Goal: Task Accomplishment & Management: Use online tool/utility

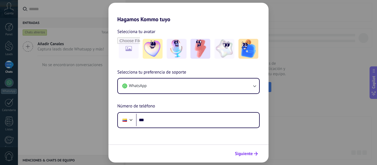
click at [253, 153] on span "Siguiente" at bounding box center [246, 154] width 23 height 4
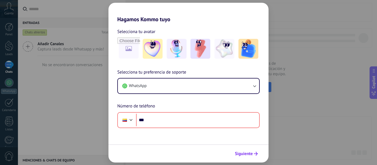
click at [255, 156] on button "Siguiente" at bounding box center [247, 153] width 28 height 9
click at [254, 157] on button "Siguiente" at bounding box center [247, 153] width 28 height 9
click at [280, 133] on div "Hagamos Kommo tuyo Selecciona tu avatar Selecciona tu preferencia de soporte Wh…" at bounding box center [188, 82] width 377 height 165
drag, startPoint x: 280, startPoint y: 133, endPoint x: 277, endPoint y: 133, distance: 3.6
click at [280, 133] on div "Hagamos Kommo tuyo Selecciona tu avatar Selecciona tu preferencia de soporte Wh…" at bounding box center [188, 82] width 377 height 165
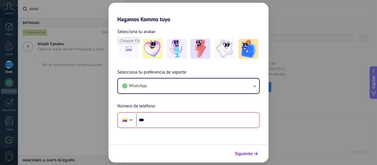
click at [249, 154] on span "Siguiente" at bounding box center [244, 154] width 18 height 4
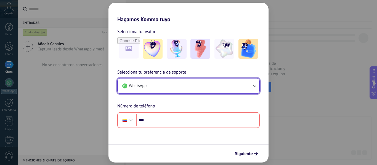
click at [212, 84] on button "WhatsApp" at bounding box center [188, 86] width 141 height 15
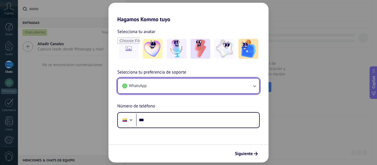
click at [212, 84] on button "WhatsApp" at bounding box center [188, 86] width 141 height 15
click at [252, 87] on icon "button" at bounding box center [255, 86] width 6 height 6
click at [256, 89] on icon "button" at bounding box center [255, 86] width 6 height 6
click at [154, 90] on button "WhatsApp" at bounding box center [188, 86] width 141 height 15
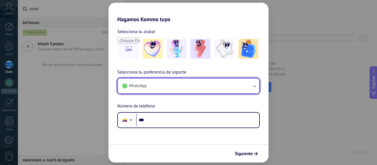
click at [133, 91] on button "WhatsApp" at bounding box center [188, 86] width 141 height 15
click at [257, 86] on icon "button" at bounding box center [255, 86] width 6 height 6
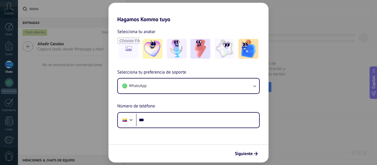
click at [256, 148] on div "Siguiente" at bounding box center [189, 154] width 160 height 18
click at [256, 150] on button "Siguiente" at bounding box center [247, 153] width 28 height 9
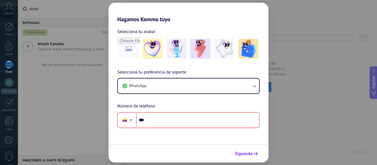
click at [256, 150] on button "Siguiente" at bounding box center [247, 153] width 28 height 9
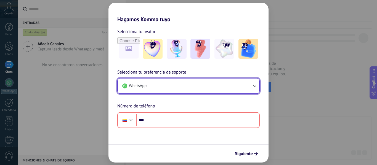
click at [256, 84] on icon "button" at bounding box center [255, 86] width 6 height 6
click at [140, 87] on span "WhatsApp" at bounding box center [138, 86] width 18 height 6
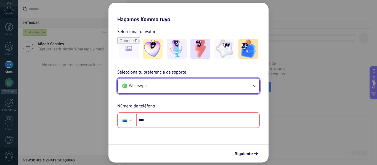
click at [140, 87] on span "WhatsApp" at bounding box center [138, 86] width 18 height 6
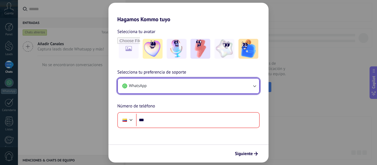
click at [219, 91] on button "WhatsApp" at bounding box center [188, 86] width 141 height 15
click at [215, 89] on button "WhatsApp" at bounding box center [188, 86] width 141 height 15
click at [256, 87] on icon "button" at bounding box center [255, 86] width 6 height 6
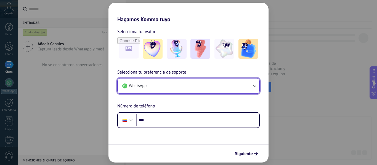
click at [177, 83] on button "WhatsApp" at bounding box center [188, 86] width 141 height 15
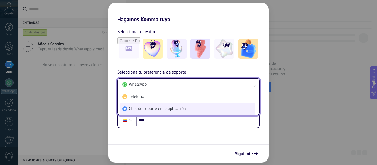
click at [149, 110] on span "Chat de soporte en la aplicación" at bounding box center [157, 109] width 57 height 6
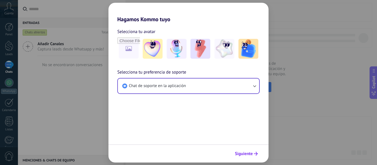
click at [244, 153] on span "Siguiente" at bounding box center [244, 154] width 18 height 4
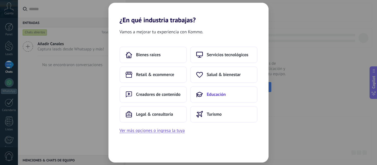
click at [228, 98] on button "Educación" at bounding box center [223, 94] width 67 height 17
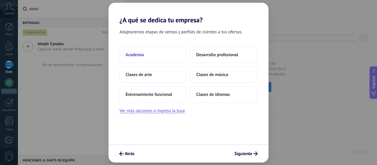
click at [170, 52] on button "Academia" at bounding box center [153, 55] width 67 height 17
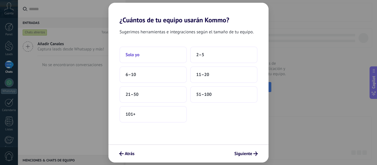
click at [170, 59] on button "Solo yo" at bounding box center [153, 55] width 67 height 17
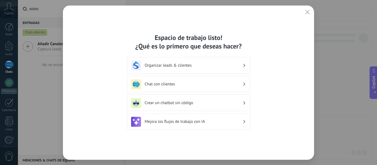
click at [176, 65] on h3 "Organizar leads & clientes" at bounding box center [194, 65] width 98 height 5
click at [215, 65] on h3 "Organizar leads & clientes" at bounding box center [194, 65] width 98 height 5
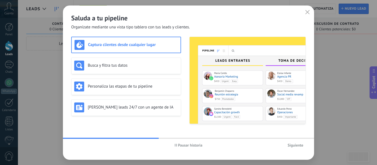
click at [195, 145] on span "Pausar historia" at bounding box center [190, 146] width 25 height 4
click at [299, 144] on span "Siguiente" at bounding box center [296, 146] width 16 height 4
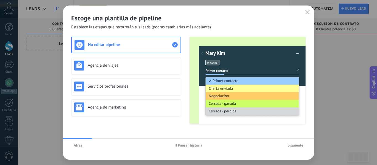
click at [299, 144] on span "Siguiente" at bounding box center [296, 146] width 16 height 4
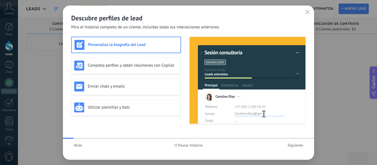
click at [299, 144] on span "Siguiente" at bounding box center [296, 146] width 16 height 4
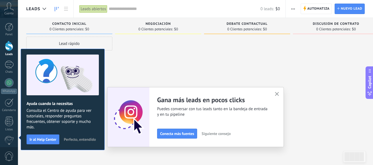
click at [277, 94] on button "button" at bounding box center [277, 94] width 7 height 7
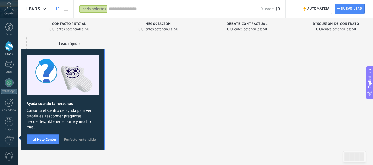
click at [88, 139] on span "Perfecto, entendido" at bounding box center [80, 140] width 32 height 4
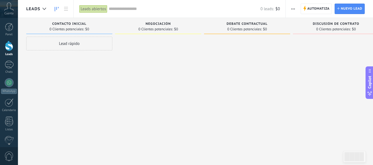
click at [293, 6] on span "button" at bounding box center [293, 9] width 4 height 10
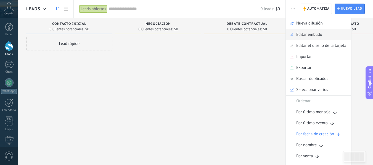
click at [309, 34] on span "Editar embudo" at bounding box center [309, 34] width 26 height 11
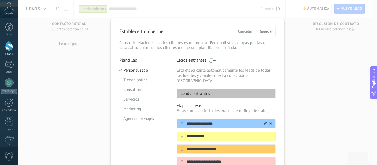
drag, startPoint x: 207, startPoint y: 120, endPoint x: 185, endPoint y: 120, distance: 22.9
click at [185, 121] on input "**********" at bounding box center [223, 124] width 80 height 6
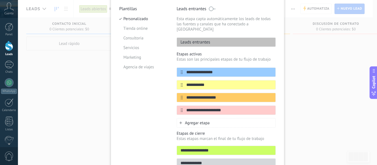
scroll to position [55, 0]
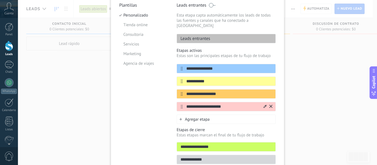
click at [272, 105] on icon at bounding box center [271, 106] width 3 height 3
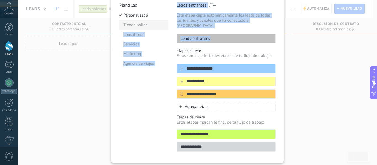
drag, startPoint x: 212, startPoint y: 35, endPoint x: 162, endPoint y: 30, distance: 50.3
click at [162, 30] on div "**********" at bounding box center [197, 78] width 157 height 153
click at [220, 35] on div "Leads entrantes" at bounding box center [226, 38] width 99 height 9
click at [216, 37] on div "Leads entrantes" at bounding box center [226, 38] width 99 height 9
click at [216, 34] on div "Leads entrantes" at bounding box center [226, 38] width 99 height 9
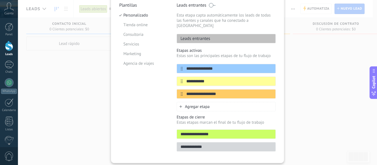
click at [215, 36] on div "Leads entrantes" at bounding box center [226, 38] width 99 height 9
click at [211, 34] on div "Leads entrantes" at bounding box center [226, 38] width 99 height 9
click at [209, 34] on div "Leads entrantes" at bounding box center [226, 38] width 99 height 9
click at [208, 36] on p "Leads entrantes" at bounding box center [193, 39] width 33 height 6
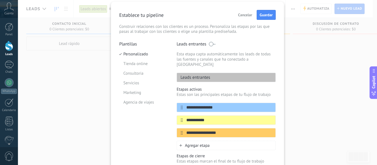
scroll to position [0, 0]
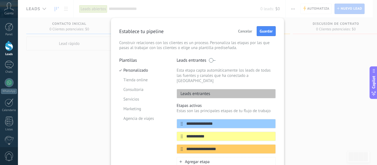
click at [215, 90] on div "Leads entrantes" at bounding box center [226, 93] width 99 height 9
click at [209, 91] on p "Leads entrantes" at bounding box center [193, 94] width 33 height 6
drag, startPoint x: 209, startPoint y: 86, endPoint x: 180, endPoint y: 87, distance: 29.3
click at [180, 91] on p "Leads entrantes" at bounding box center [193, 94] width 33 height 6
click at [219, 90] on div "Leads entrantes" at bounding box center [226, 93] width 99 height 9
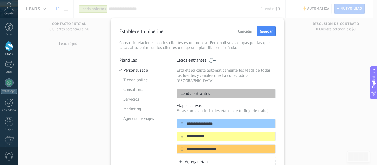
click at [214, 91] on div "Leads entrantes" at bounding box center [226, 93] width 99 height 9
click at [209, 89] on div "Leads entrantes" at bounding box center [226, 93] width 99 height 9
click at [209, 91] on p "Leads entrantes" at bounding box center [193, 94] width 33 height 6
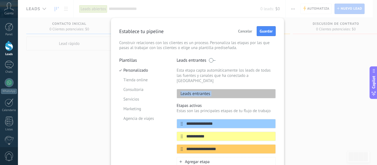
click at [212, 89] on div "Leads entrantes" at bounding box center [226, 93] width 99 height 9
click at [320, 72] on div "**********" at bounding box center [197, 82] width 359 height 165
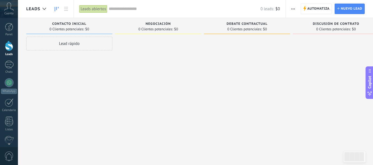
click at [294, 7] on span "button" at bounding box center [293, 9] width 4 height 10
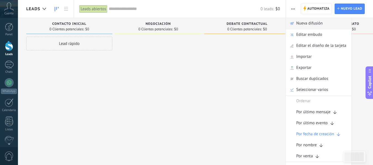
click at [311, 25] on span "Nueva difusión" at bounding box center [309, 23] width 27 height 11
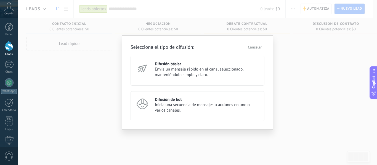
click at [260, 50] on button "Cancelar" at bounding box center [255, 47] width 19 height 8
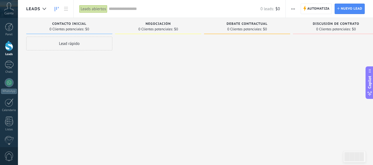
click at [293, 11] on span "button" at bounding box center [293, 9] width 4 height 10
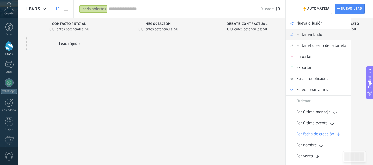
click at [304, 40] on span "Editar embudo" at bounding box center [309, 34] width 26 height 11
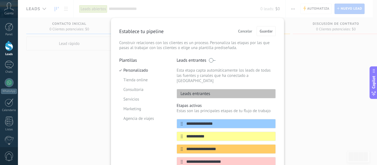
scroll to position [55, 0]
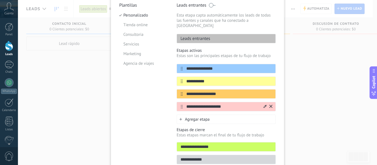
click at [271, 105] on icon at bounding box center [271, 106] width 3 height 3
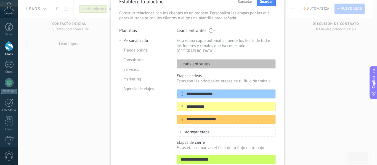
scroll to position [0, 0]
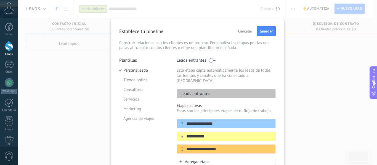
click at [219, 89] on div "Leads entrantes" at bounding box center [226, 93] width 99 height 9
click at [213, 89] on div "Leads entrantes" at bounding box center [226, 93] width 99 height 9
click at [217, 121] on input "**********" at bounding box center [223, 124] width 80 height 6
type input "*"
type input "*****"
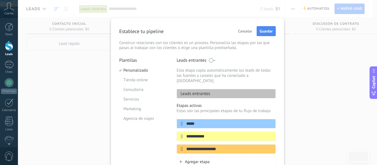
drag, startPoint x: 186, startPoint y: 125, endPoint x: 161, endPoint y: 126, distance: 24.9
click at [161, 126] on div "**********" at bounding box center [197, 134] width 157 height 153
type input "***"
drag, startPoint x: 230, startPoint y: 146, endPoint x: 181, endPoint y: 149, distance: 48.4
click at [181, 149] on div "**********" at bounding box center [226, 135] width 99 height 64
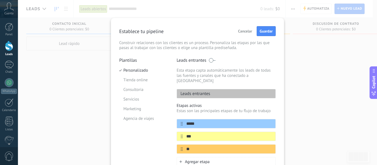
type input "*"
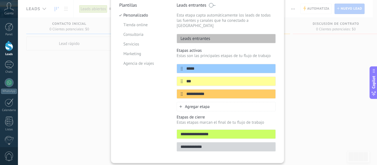
scroll to position [28, 0]
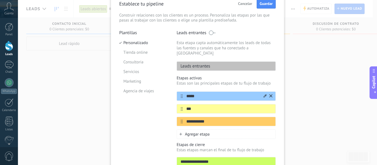
type input "**********"
click at [264, 94] on icon at bounding box center [265, 95] width 3 height 3
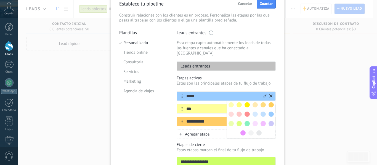
click at [243, 131] on span at bounding box center [243, 133] width 5 height 5
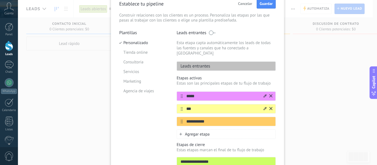
click at [264, 107] on icon at bounding box center [265, 108] width 3 height 3
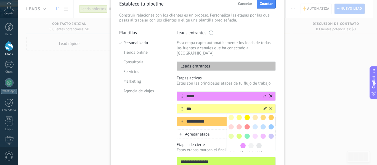
click at [269, 125] on span at bounding box center [271, 127] width 5 height 5
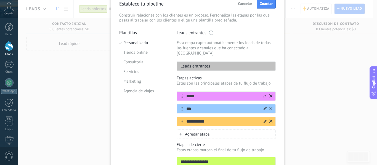
click at [265, 120] on icon at bounding box center [265, 121] width 3 height 3
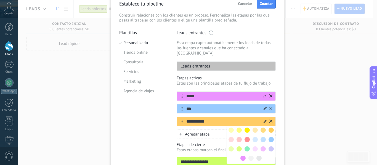
click at [245, 147] on span at bounding box center [247, 149] width 5 height 5
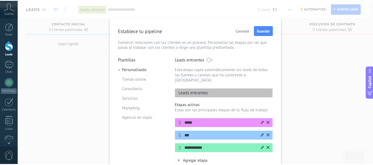
scroll to position [0, 0]
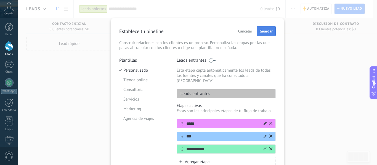
click at [261, 30] on span "Guardar" at bounding box center [266, 31] width 13 height 4
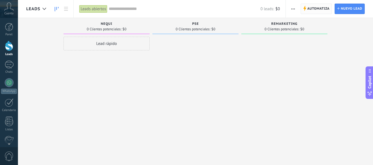
click at [311, 10] on span "Automatiza" at bounding box center [318, 9] width 22 height 10
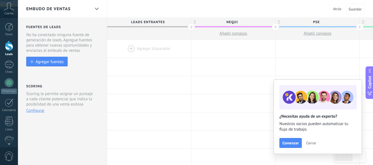
click at [149, 44] on div at bounding box center [149, 49] width 84 height 18
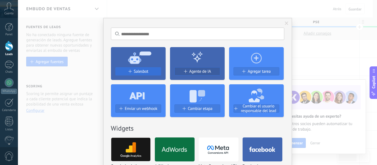
click at [140, 73] on span "Salesbot" at bounding box center [141, 71] width 15 height 5
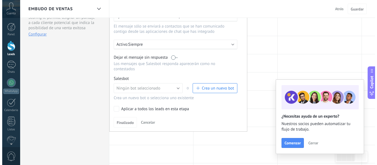
scroll to position [83, 0]
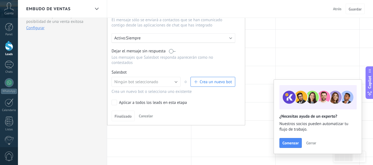
click at [209, 81] on span "Crea un nuevo bot" at bounding box center [216, 82] width 32 height 5
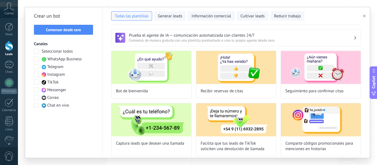
type input "**********"
click at [78, 30] on span "Comenzar desde cero" at bounding box center [63, 30] width 35 height 4
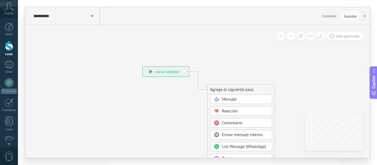
click at [93, 14] on span at bounding box center [92, 15] width 2 height 5
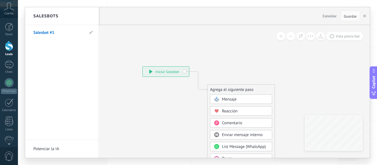
click at [93, 33] on li "Salesbot #1" at bounding box center [61, 32] width 73 height 15
click at [90, 33] on icon at bounding box center [91, 32] width 3 height 3
type input "*******"
click at [92, 33] on icon at bounding box center [91, 32] width 6 height 3
type input "*******"
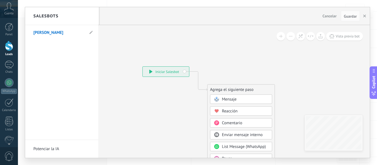
click at [332, 81] on div at bounding box center [197, 82] width 345 height 151
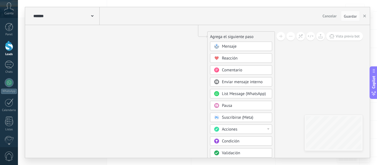
click at [227, 144] on div "Condición" at bounding box center [241, 141] width 62 height 9
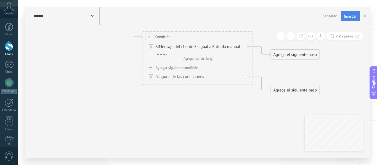
click at [345, 19] on button "Guardar" at bounding box center [350, 16] width 19 height 10
click at [167, 52] on div at bounding box center [162, 52] width 10 height 4
paste div
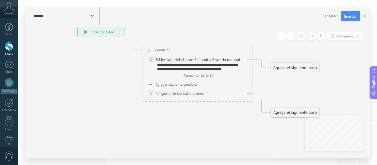
click at [267, 32] on icon at bounding box center [190, 68] width 500 height 358
click at [349, 17] on span "Guardar" at bounding box center [350, 16] width 13 height 4
click at [173, 72] on div "**********" at bounding box center [199, 67] width 85 height 9
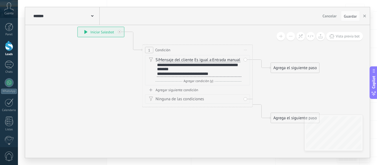
click at [338, 48] on icon at bounding box center [190, 68] width 500 height 358
click at [347, 18] on span "Guardar" at bounding box center [350, 16] width 13 height 4
click at [162, 88] on div "Si Mensaje del cliente Mensaje del cliente Comentario del cliente El cliente Có…" at bounding box center [197, 71] width 105 height 33
click at [166, 93] on div "Agregar siguiente condición" at bounding box center [197, 90] width 105 height 5
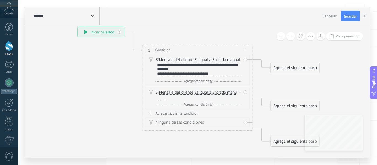
drag, startPoint x: 186, startPoint y: 104, endPoint x: 162, endPoint y: 97, distance: 24.6
click at [151, 95] on div "Si Mensaje del cliente Mensaje del cliente Comentario del cliente El cliente Có…" at bounding box center [197, 98] width 105 height 21
drag, startPoint x: 182, startPoint y: 70, endPoint x: 195, endPoint y: 70, distance: 12.7
click at [195, 70] on div "**********" at bounding box center [199, 70] width 85 height 14
copy div "******"
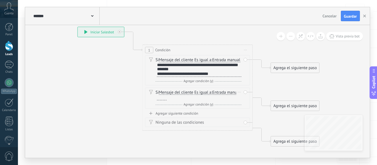
click at [167, 101] on div at bounding box center [162, 98] width 10 height 4
paste div
click at [357, 15] on span "Guardar" at bounding box center [350, 16] width 13 height 4
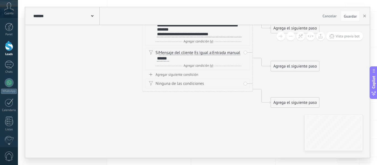
click at [286, 28] on div "Agrega el siguiente paso" at bounding box center [295, 28] width 48 height 9
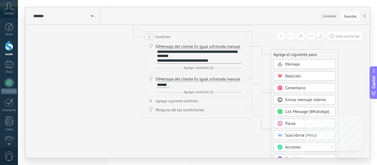
click at [296, 67] on span "Mensaje" at bounding box center [293, 64] width 15 height 5
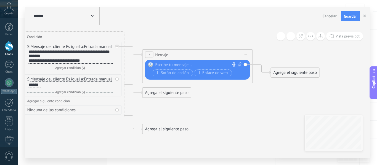
click at [201, 65] on div at bounding box center [197, 65] width 82 height 6
paste div
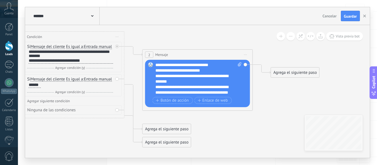
click at [156, 69] on div "**********" at bounding box center [194, 71] width 77 height 6
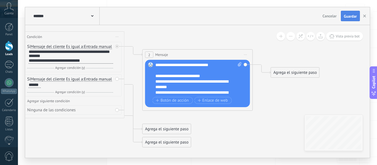
click at [354, 15] on span "Guardar" at bounding box center [350, 16] width 13 height 4
drag, startPoint x: 283, startPoint y: 72, endPoint x: 288, endPoint y: 82, distance: 10.7
click at [288, 82] on div "Agrega el siguiente paso" at bounding box center [300, 82] width 48 height 9
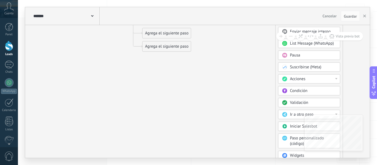
click at [302, 53] on div "Pausa" at bounding box center [313, 56] width 46 height 6
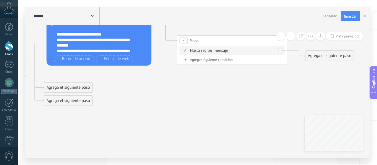
drag, startPoint x: 277, startPoint y: 107, endPoint x: 288, endPoint y: 157, distance: 51.1
click at [288, 157] on icon at bounding box center [92, 39] width 761 height 411
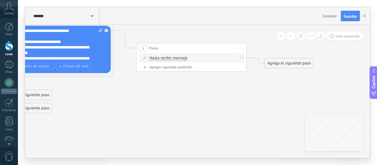
drag, startPoint x: 207, startPoint y: 81, endPoint x: 185, endPoint y: 78, distance: 23.0
click at [176, 89] on icon at bounding box center [52, 46] width 761 height 411
click at [181, 57] on span "Hasta recibir mensaje" at bounding box center [168, 58] width 38 height 4
click at [181, 57] on button "Hasta recibir mensaje" at bounding box center [181, 58] width 69 height 10
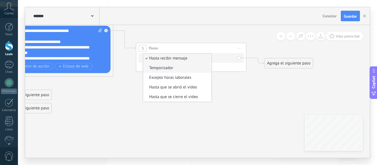
click at [171, 70] on span "Temporizador" at bounding box center [176, 68] width 67 height 6
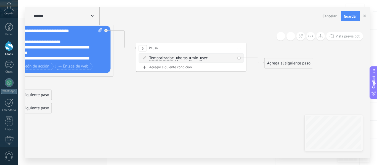
click at [189, 55] on div "Temporizador Hasta recibir mensaje Temporizador Excepto horas laborales Hasta q…" at bounding box center [191, 57] width 105 height 9
type input "*"
click at [208, 59] on span ": * horas * min * sec" at bounding box center [190, 58] width 35 height 5
type input "**"
click at [285, 80] on icon at bounding box center [52, 46] width 761 height 411
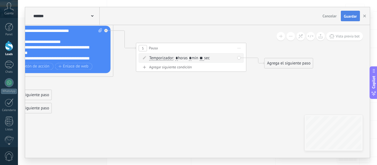
click at [346, 17] on span "Guardar" at bounding box center [350, 16] width 13 height 4
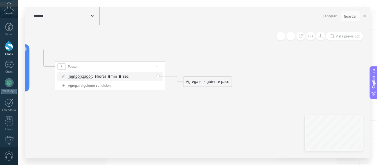
drag, startPoint x: 262, startPoint y: 114, endPoint x: 182, endPoint y: 130, distance: 81.8
drag, startPoint x: 219, startPoint y: 80, endPoint x: 224, endPoint y: 59, distance: 21.7
click at [224, 59] on div "Agrega el siguiente paso" at bounding box center [214, 58] width 48 height 9
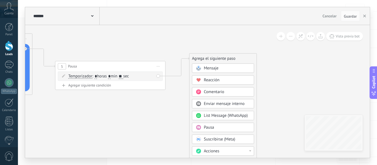
click at [226, 68] on div "Mensaje" at bounding box center [227, 69] width 46 height 6
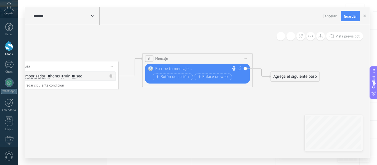
click at [162, 67] on div at bounding box center [197, 69] width 82 height 6
paste div
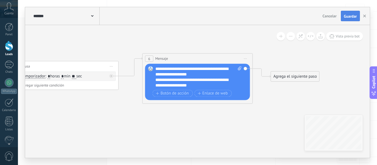
click at [348, 18] on span "Guardar" at bounding box center [350, 16] width 13 height 4
click at [200, 67] on div "**********" at bounding box center [199, 77] width 86 height 22
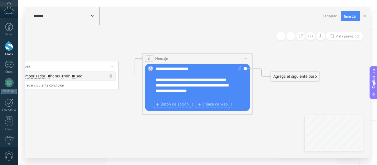
click at [154, 91] on div "Reemplazar Quitar Convertir a mensaje de voz Arrastre la imagen aquí para adjun…" at bounding box center [197, 88] width 105 height 48
click at [156, 92] on div "**********" at bounding box center [194, 88] width 77 height 11
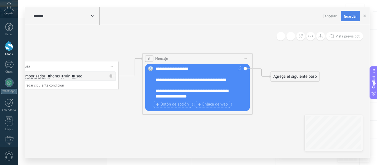
click at [354, 12] on button "Guardar" at bounding box center [350, 16] width 19 height 10
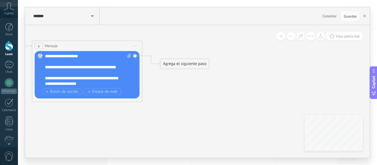
drag, startPoint x: 313, startPoint y: 98, endPoint x: 202, endPoint y: 85, distance: 111.2
click at [194, 67] on div "Agrega el siguiente paso" at bounding box center [185, 63] width 48 height 9
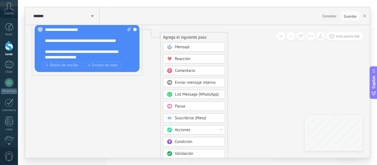
click at [189, 104] on div "Pausa" at bounding box center [198, 107] width 46 height 6
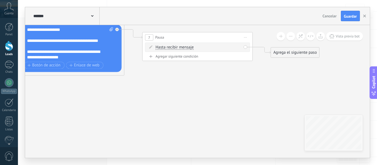
click at [180, 48] on span "Hasta recibir mensaje" at bounding box center [175, 47] width 38 height 4
click at [180, 48] on button "Hasta recibir mensaje" at bounding box center [187, 48] width 69 height 10
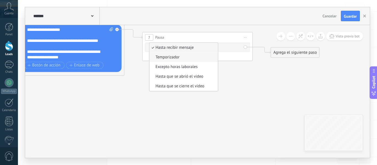
click at [176, 56] on span "Temporizador" at bounding box center [183, 58] width 67 height 6
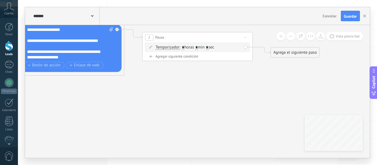
drag, startPoint x: 199, startPoint y: 48, endPoint x: 202, endPoint y: 50, distance: 3.1
click at [202, 50] on span ": * horas * min * sec" at bounding box center [197, 47] width 35 height 5
type input "*"
click at [210, 48] on span ": * horas * min * sec" at bounding box center [197, 47] width 35 height 5
type input "*"
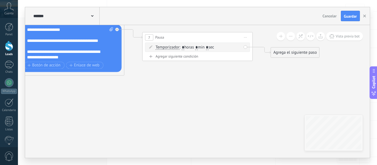
click at [344, 16] on button "Guardar" at bounding box center [350, 16] width 19 height 10
drag, startPoint x: 295, startPoint y: 54, endPoint x: 287, endPoint y: 72, distance: 20.0
click at [295, 54] on div "Agrega el siguiente paso" at bounding box center [295, 52] width 48 height 9
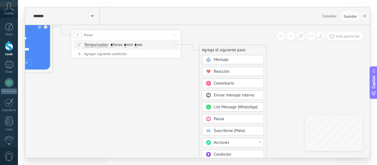
drag, startPoint x: 226, startPoint y: 111, endPoint x: 161, endPoint y: 73, distance: 75.1
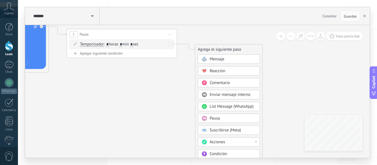
click at [212, 62] on div "Mensaje" at bounding box center [229, 58] width 62 height 9
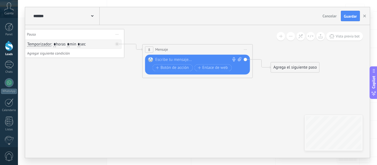
click at [187, 58] on div at bounding box center [197, 60] width 82 height 6
paste div
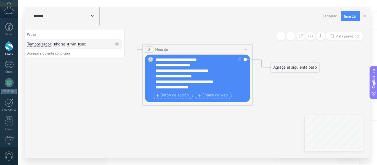
click at [156, 62] on div "**********" at bounding box center [199, 73] width 86 height 33
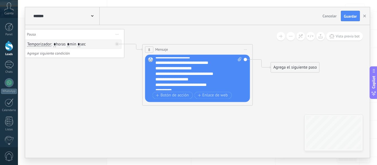
scroll to position [17, 0]
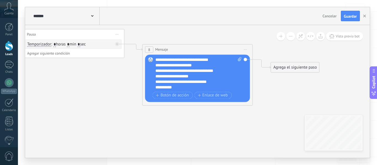
click at [157, 72] on div "**********" at bounding box center [194, 71] width 77 height 6
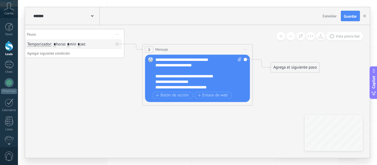
scroll to position [22, 0]
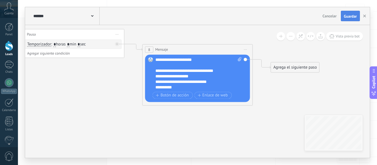
click at [354, 17] on span "Guardar" at bounding box center [350, 16] width 13 height 4
